Goal: Task Accomplishment & Management: Manage account settings

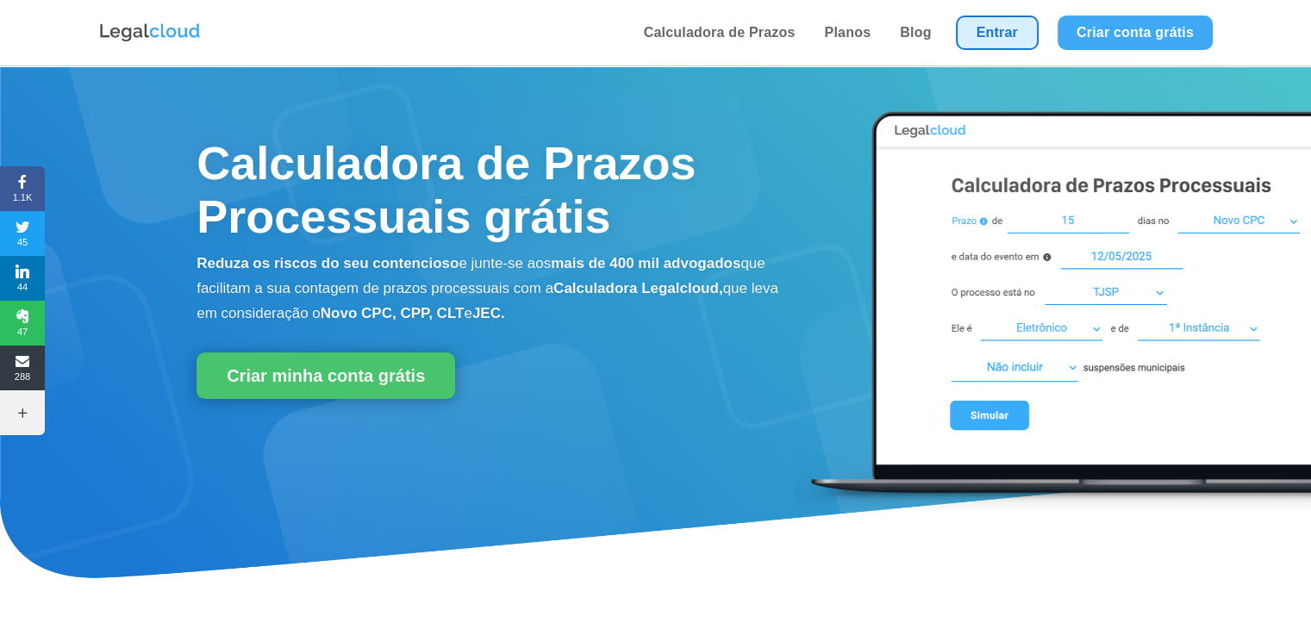
click at [1006, 34] on link "Entrar" at bounding box center [997, 33] width 83 height 34
click at [993, 33] on link "Entrar" at bounding box center [997, 33] width 83 height 34
click at [995, 34] on link "Entrar" at bounding box center [997, 33] width 83 height 34
